Goal: Task Accomplishment & Management: Manage account settings

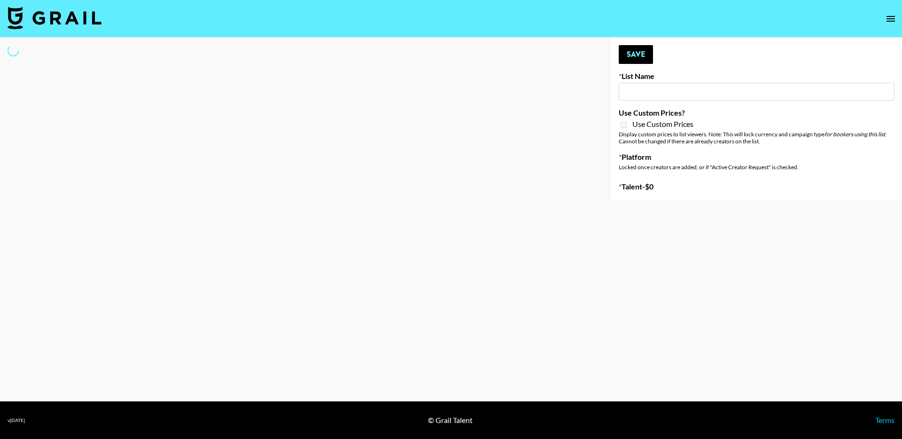
type input "Nickleback - Rockstar IG"
select select "Song"
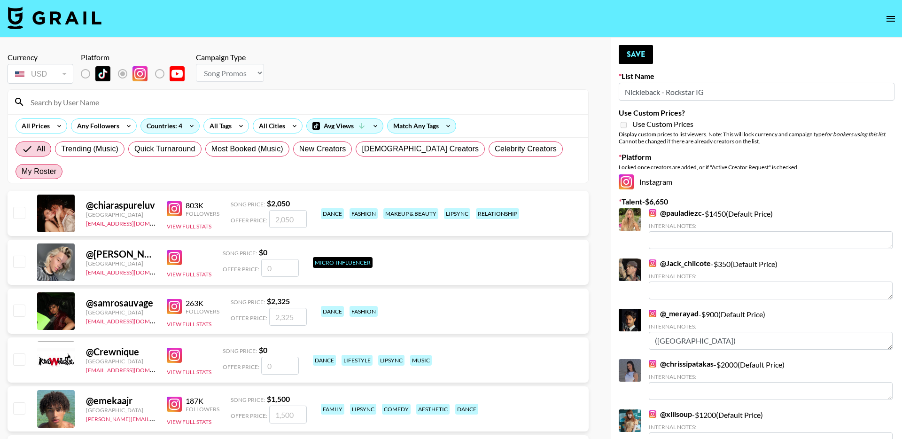
click at [56, 166] on span "My Roster" at bounding box center [39, 171] width 35 height 11
click at [22, 171] on input "My Roster" at bounding box center [22, 171] width 0 height 0
radio input "true"
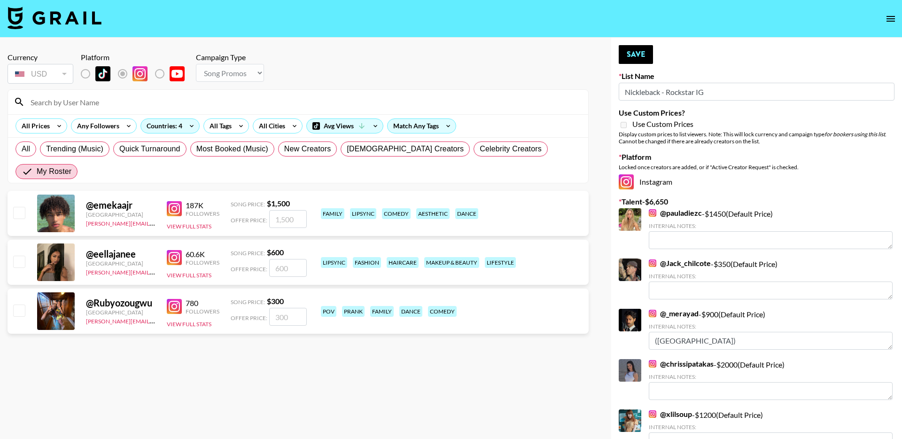
click at [19, 256] on input "checkbox" at bounding box center [18, 261] width 11 height 11
checkbox input "true"
type input "600"
click at [638, 54] on button "Save" at bounding box center [636, 54] width 34 height 19
radio input "true"
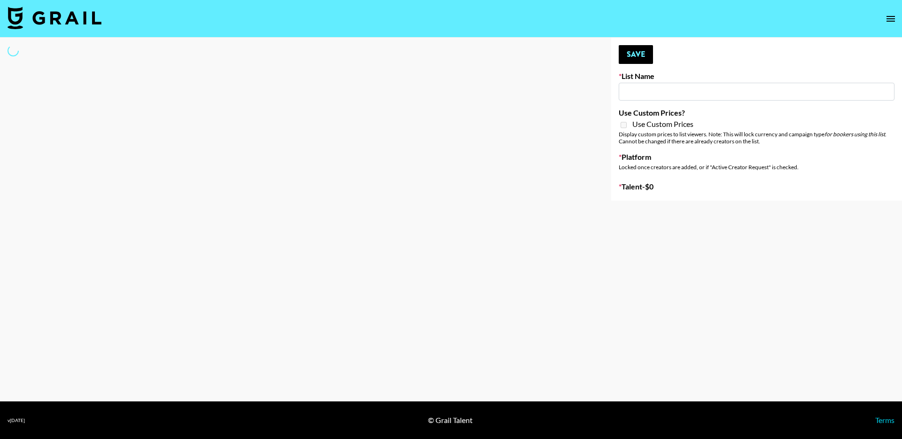
type input "The Smiths - Heaven Knows I’m Miserable Now"
select select "Song"
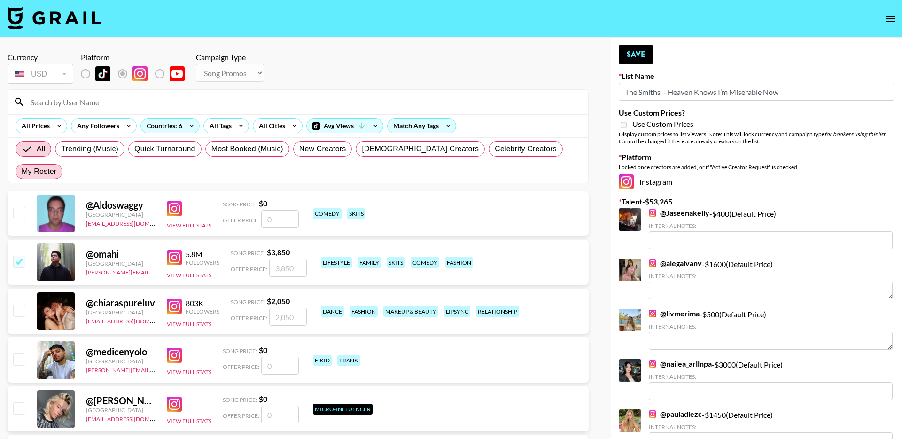
click at [56, 166] on span "My Roster" at bounding box center [39, 171] width 35 height 11
click at [22, 171] on input "My Roster" at bounding box center [22, 171] width 0 height 0
radio input "true"
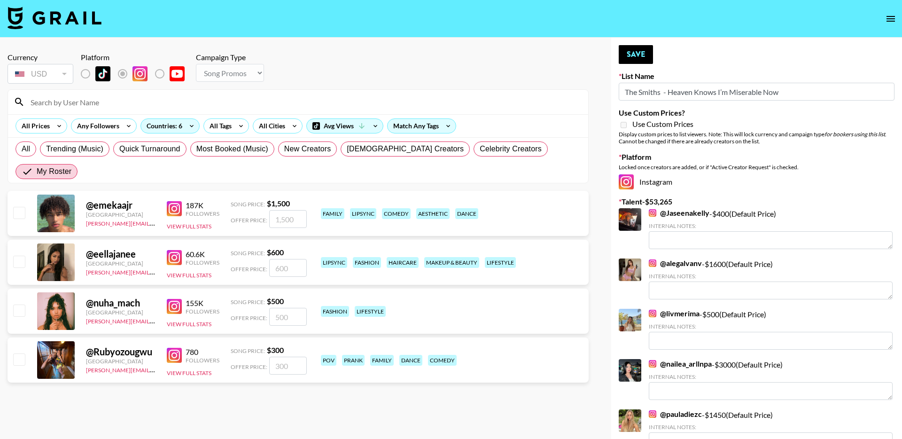
click at [17, 256] on input "checkbox" at bounding box center [18, 261] width 11 height 11
checkbox input "true"
type input "600"
click at [644, 58] on button "Save" at bounding box center [636, 54] width 34 height 19
radio input "true"
